Goal: Task Accomplishment & Management: Manage account settings

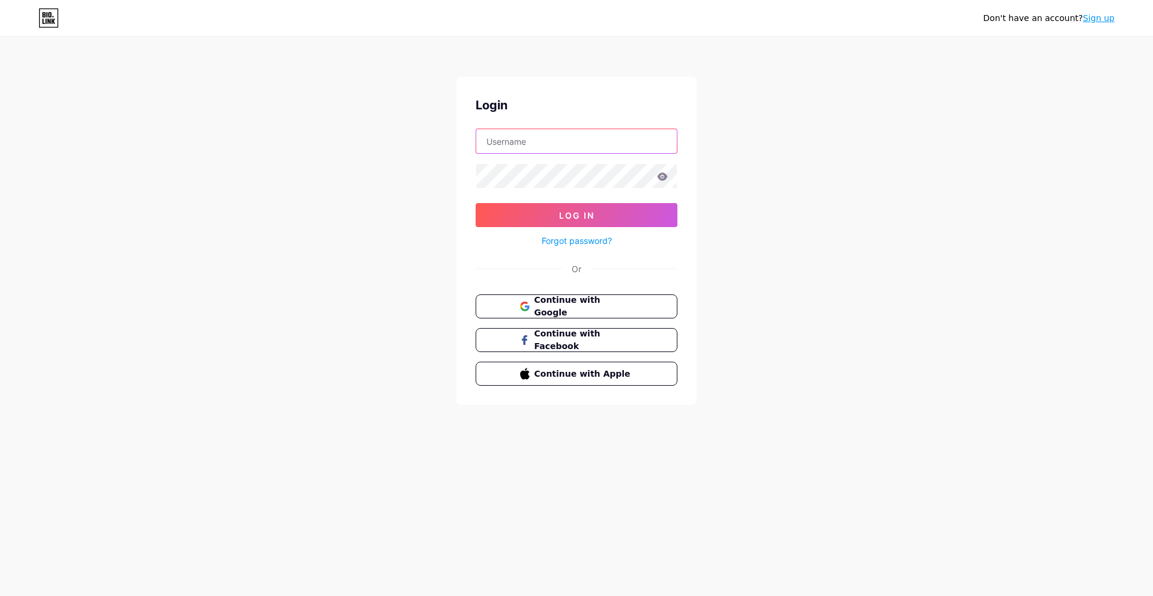
click at [582, 135] on input "text" at bounding box center [576, 141] width 201 height 24
type input "I"
type input "[EMAIL_ADDRESS][DOMAIN_NAME]"
click at [476, 203] on button "Log In" at bounding box center [577, 215] width 202 height 24
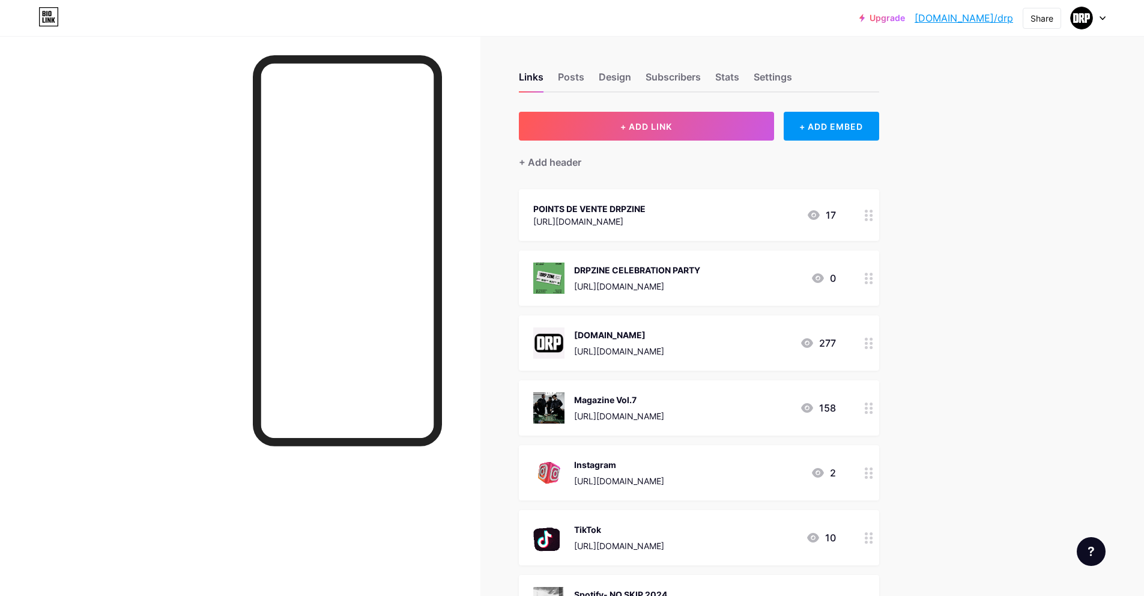
click at [625, 285] on div "[URL][DOMAIN_NAME]" at bounding box center [637, 286] width 126 height 13
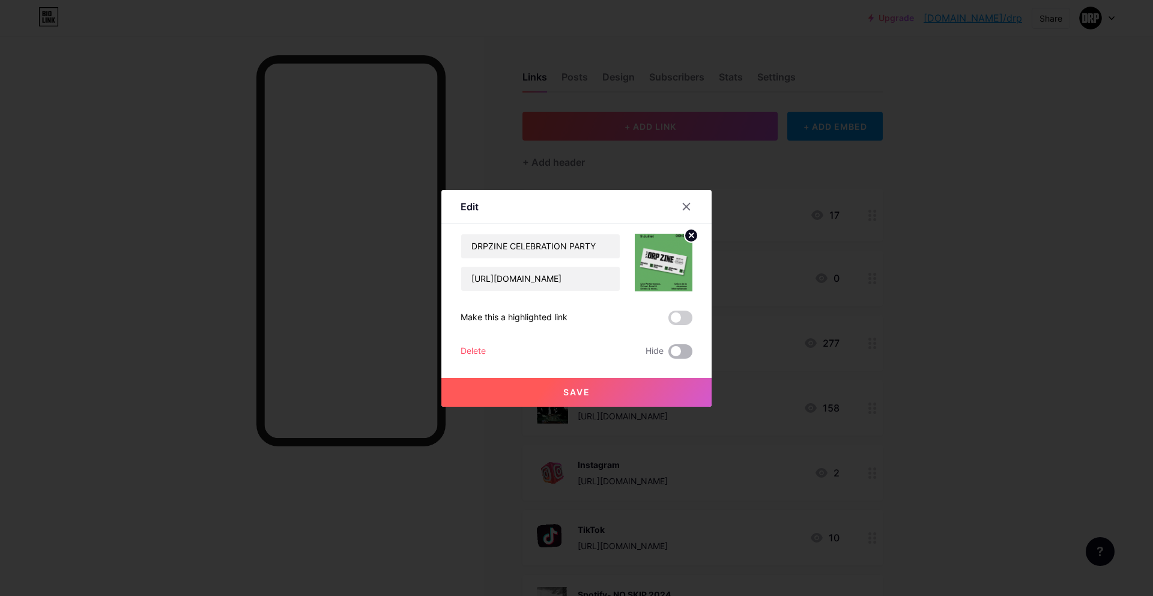
click at [677, 347] on span at bounding box center [681, 351] width 24 height 14
click at [669, 354] on input "checkbox" at bounding box center [669, 354] width 0 height 0
click at [661, 390] on button "Save" at bounding box center [577, 392] width 270 height 29
